Goal: Check status: Check status

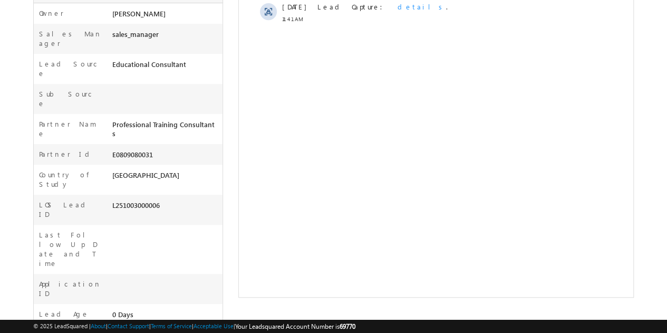
drag, startPoint x: 169, startPoint y: 153, endPoint x: 111, endPoint y: 160, distance: 58.4
click at [111, 200] on div "L251003000006" at bounding box center [165, 207] width 113 height 15
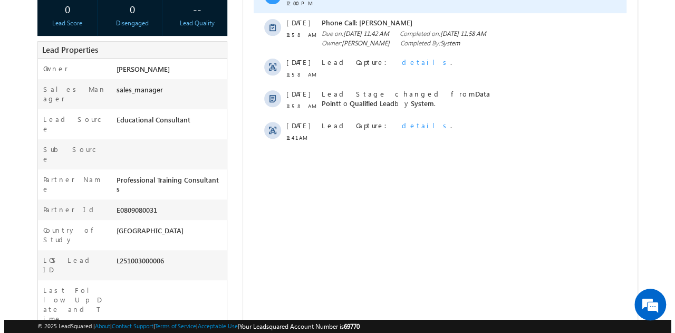
scroll to position [194, 0]
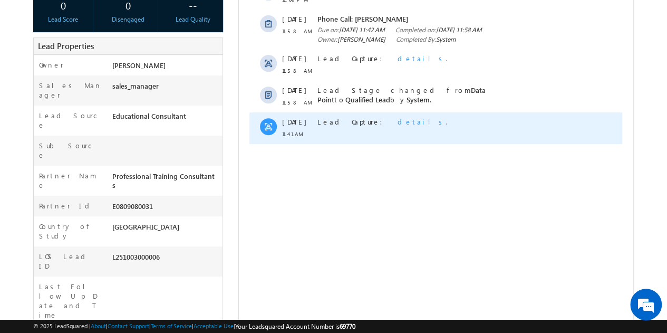
click at [397, 126] on span "details" at bounding box center [421, 121] width 48 height 9
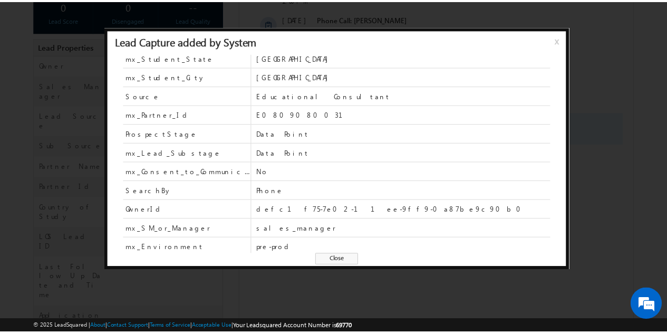
scroll to position [100, 0]
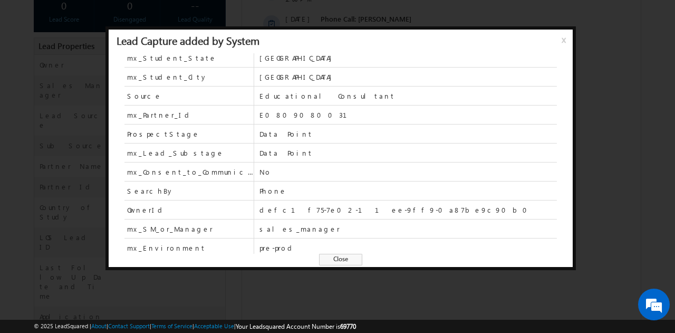
click at [612, 170] on div at bounding box center [337, 166] width 675 height 333
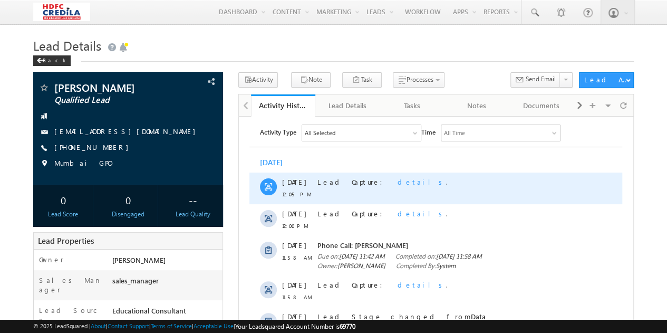
click at [397, 182] on span "details" at bounding box center [421, 181] width 48 height 9
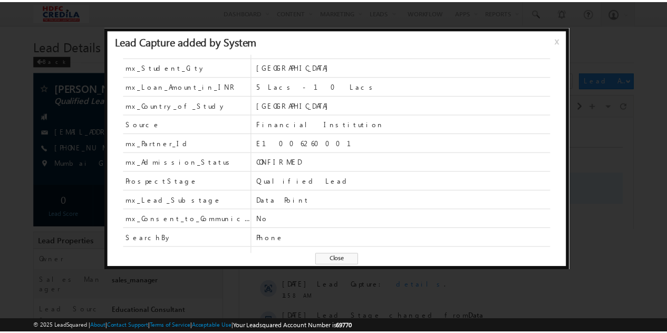
scroll to position [126, 0]
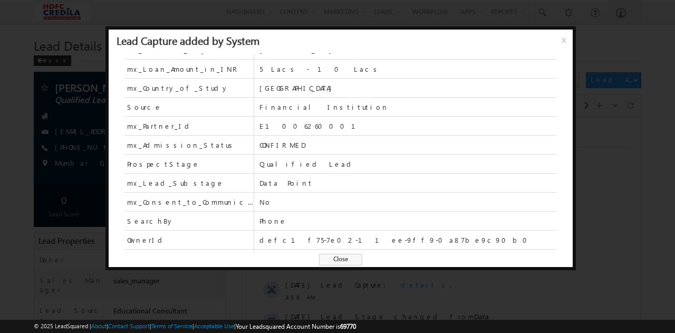
click at [628, 152] on div at bounding box center [337, 166] width 675 height 333
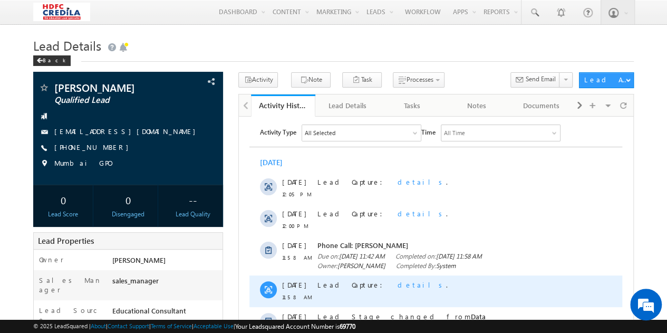
scroll to position [0, 0]
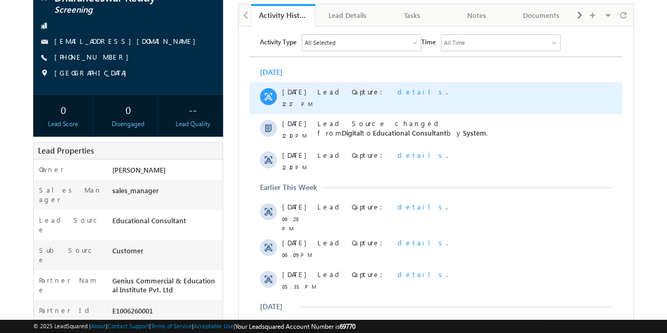
click at [397, 93] on span "details" at bounding box center [421, 90] width 48 height 9
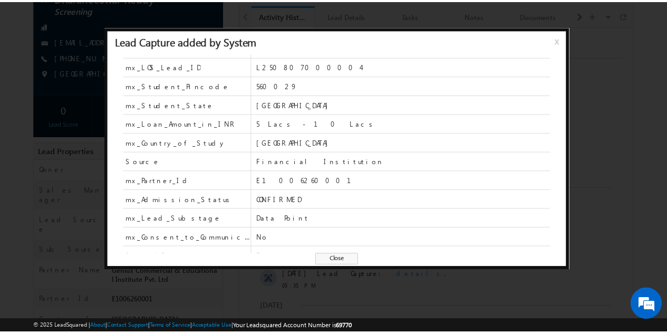
scroll to position [53, 0]
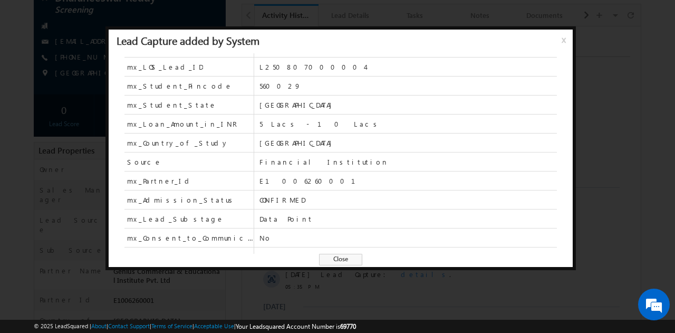
click at [566, 37] on span "x" at bounding box center [565, 43] width 8 height 19
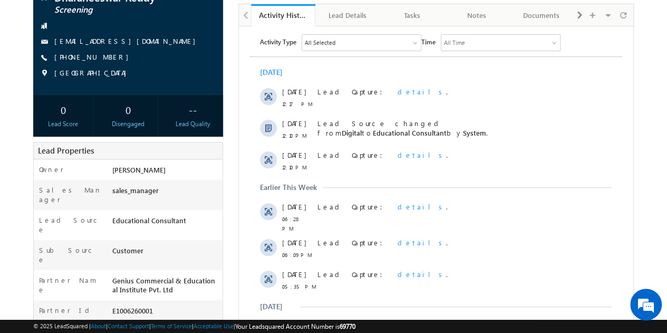
scroll to position [0, 0]
